Goal: Browse casually

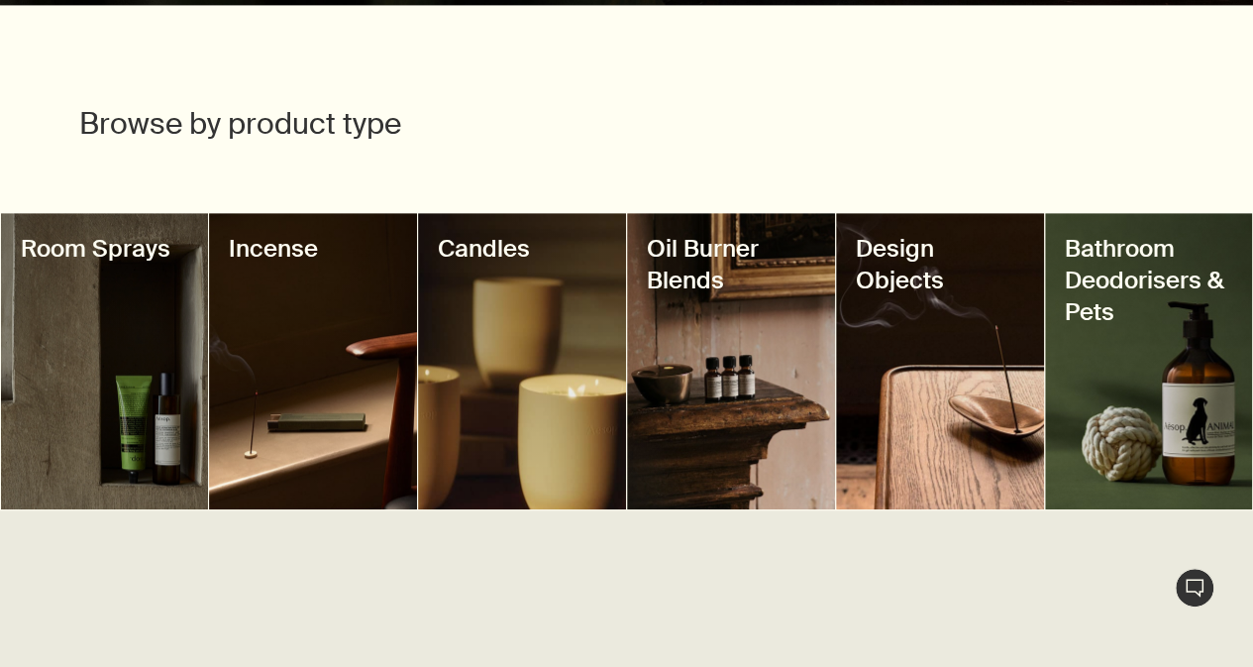
scroll to position [693, 0]
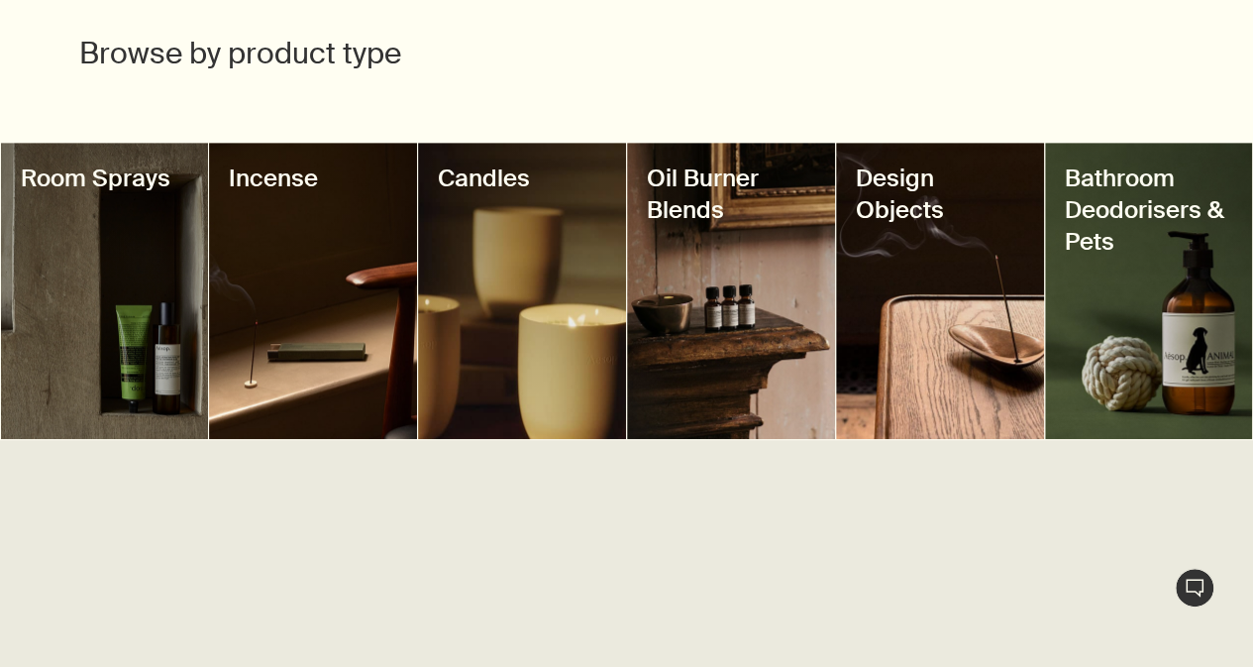
click at [110, 231] on div at bounding box center [105, 291] width 208 height 296
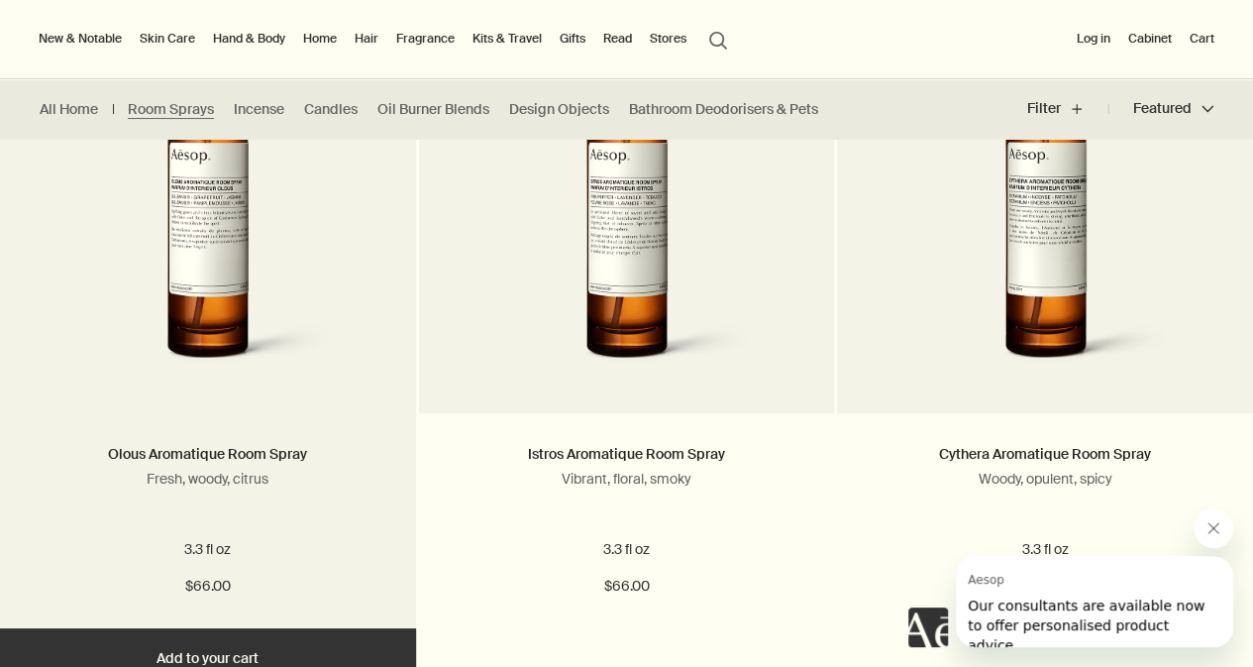
scroll to position [495, 0]
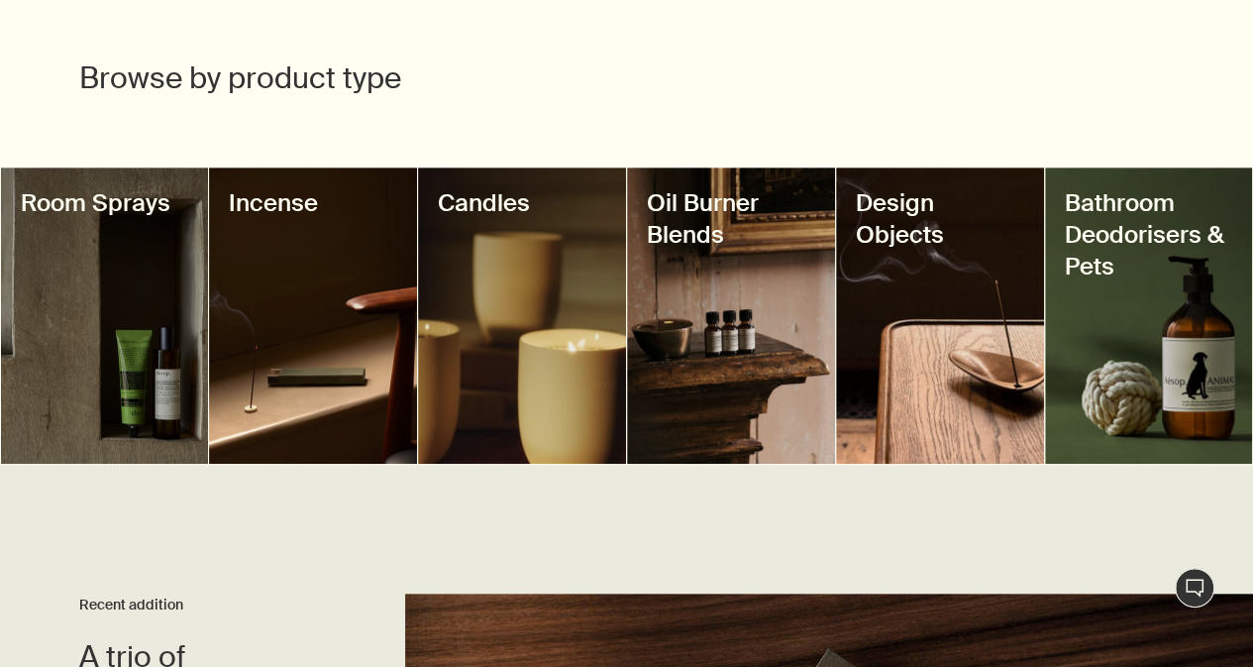
scroll to position [792, 0]
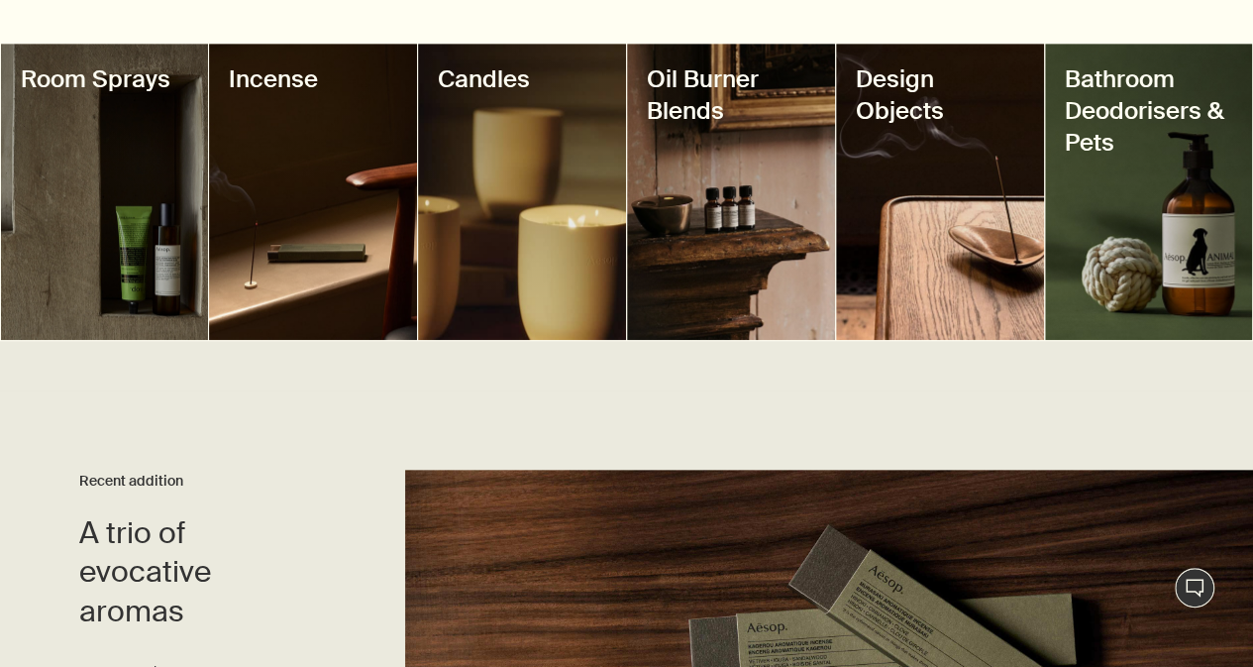
click at [315, 180] on div at bounding box center [313, 192] width 208 height 296
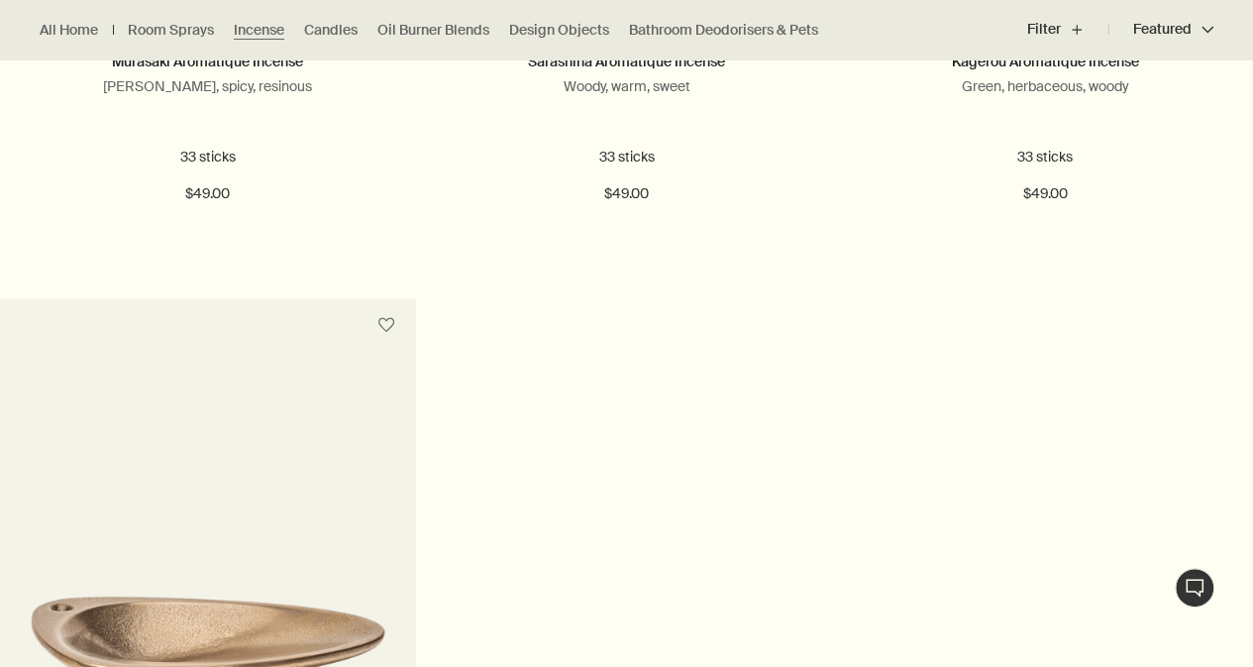
scroll to position [1188, 0]
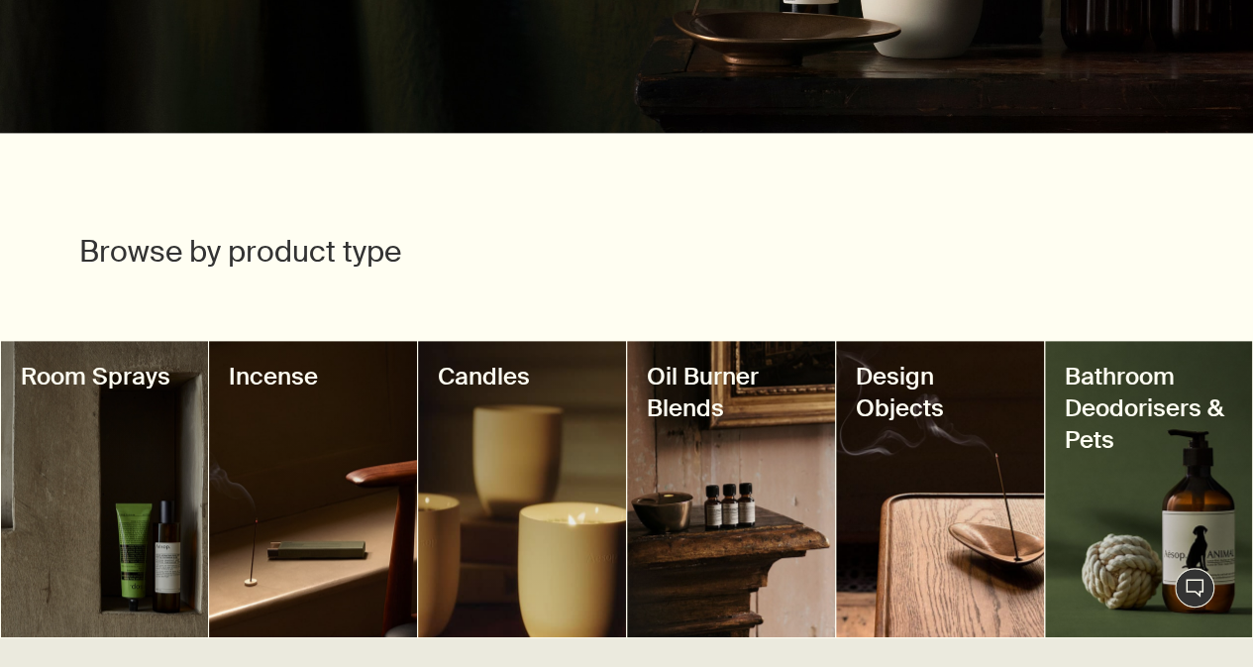
scroll to position [693, 0]
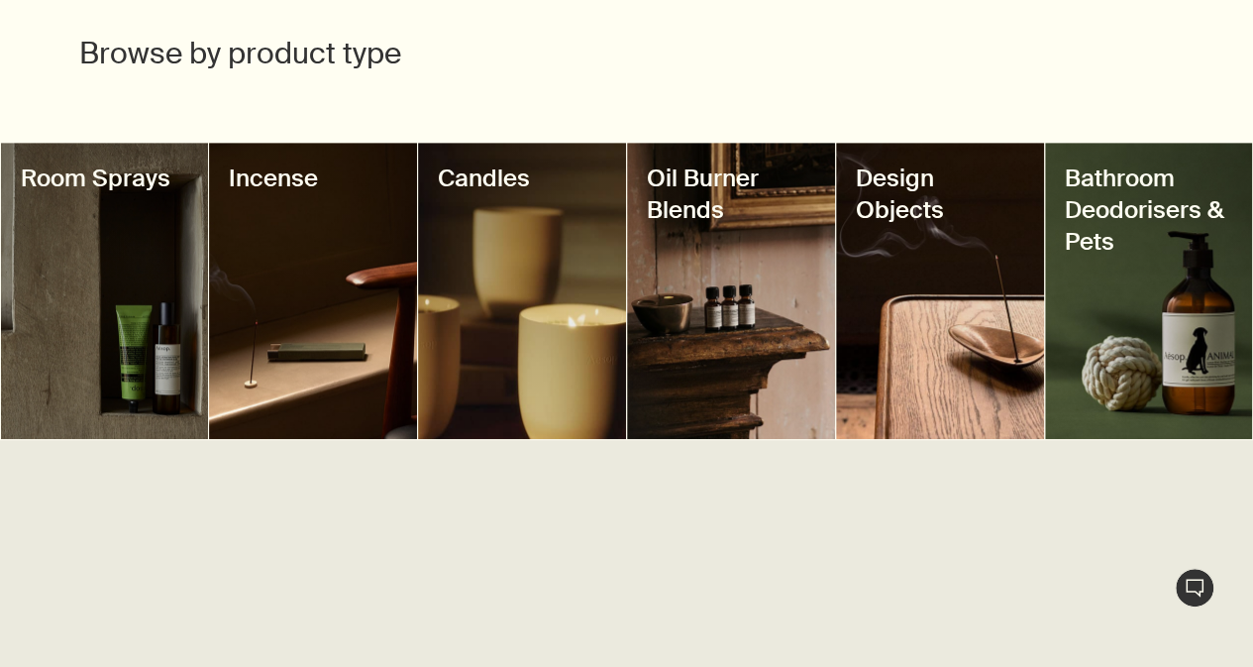
click at [538, 320] on div at bounding box center [522, 291] width 208 height 296
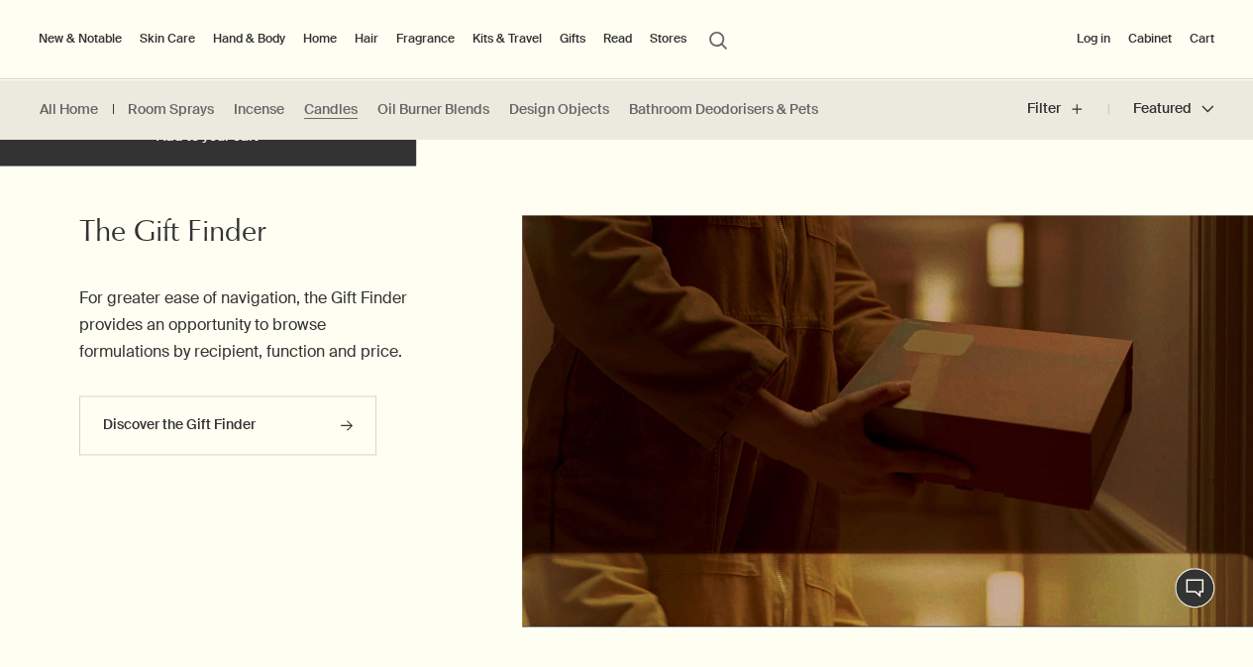
scroll to position [792, 0]
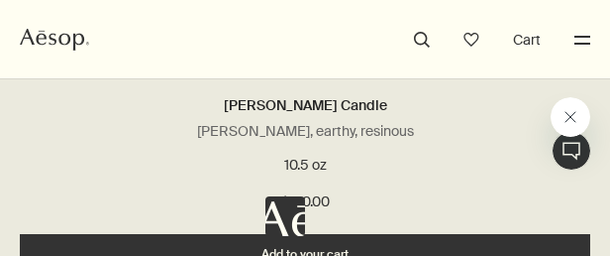
scroll to position [6451, 0]
